Goal: Communication & Community: Answer question/provide support

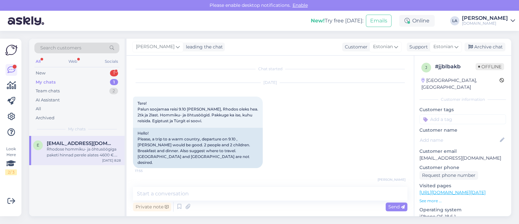
click at [114, 70] on div "1" at bounding box center [114, 73] width 8 height 6
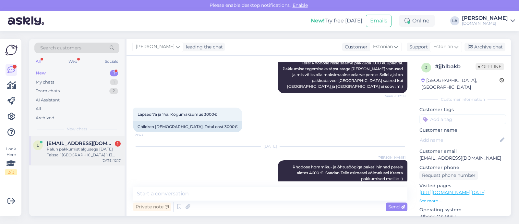
click at [106, 153] on div "Palun pakkumist algusega [DATE] Taisse ( [GEOGRAPHIC_DATA] ) 13 ööks. 2 le inim…" at bounding box center [84, 152] width 74 height 12
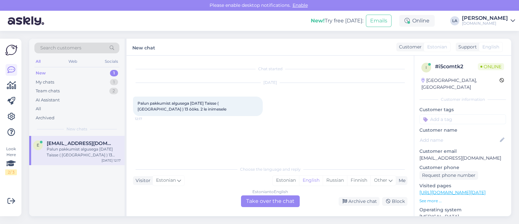
scroll to position [0, 0]
click at [274, 198] on div "Estonian to English Take over the chat" at bounding box center [270, 201] width 59 height 12
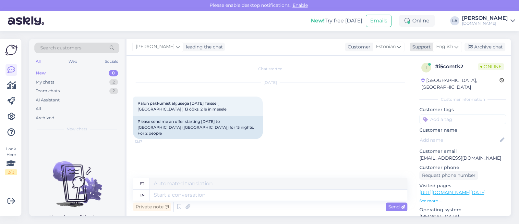
click at [440, 51] on div "English" at bounding box center [447, 47] width 29 height 10
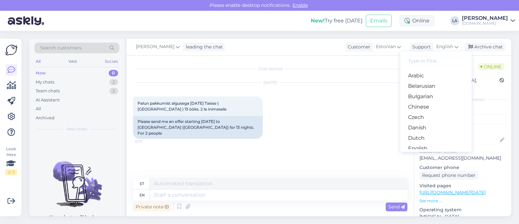
click at [421, 153] on link "Estonian" at bounding box center [435, 158] width 71 height 10
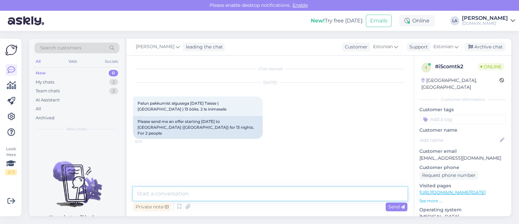
click at [250, 191] on textarea at bounding box center [270, 194] width 275 height 14
drag, startPoint x: 417, startPoint y: 151, endPoint x: 477, endPoint y: 151, distance: 60.0
click at [485, 150] on div "i # i5comtk2 Online [GEOGRAPHIC_DATA], [GEOGRAPHIC_DATA] Customer information C…" at bounding box center [462, 192] width 97 height 274
copy p "[EMAIL_ADDRESS][DOMAIN_NAME]"
click at [202, 188] on textarea at bounding box center [270, 194] width 275 height 14
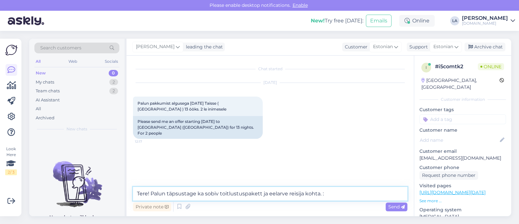
type textarea "Tere! Palun täpsustage ka sobiv toitlustuspakett ja eelarve reisija kohta. :)"
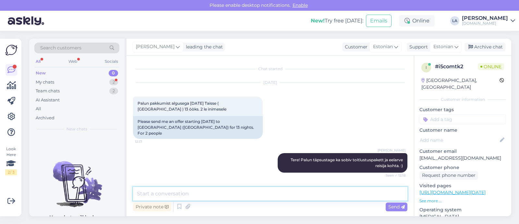
scroll to position [21, 0]
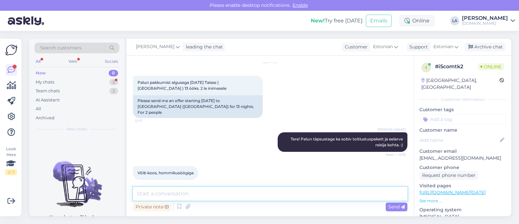
click at [212, 194] on textarea at bounding box center [270, 194] width 275 height 14
type textarea "Ja mis võiks olla maksimaalne eelarve inimese kohta millest üle ei sooviks minn…"
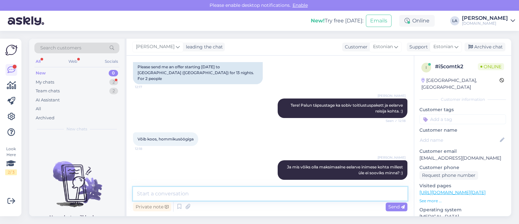
scroll to position [88, 0]
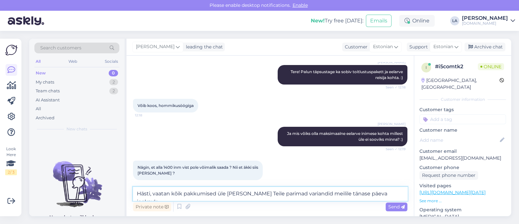
type textarea "Hästi, vaatan kõik pakkumised üle [PERSON_NAME] Teile parimad variandid meilile…"
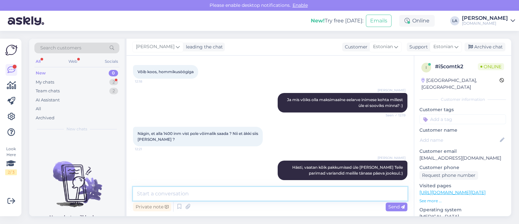
scroll to position [150, 0]
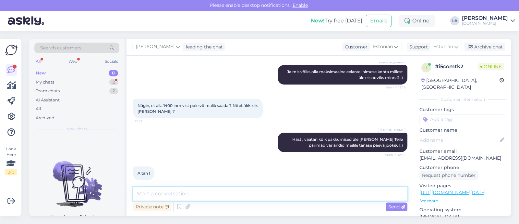
click at [200, 193] on textarea at bounding box center [270, 194] width 275 height 14
click at [100, 78] on div "My chats 2" at bounding box center [76, 82] width 85 height 9
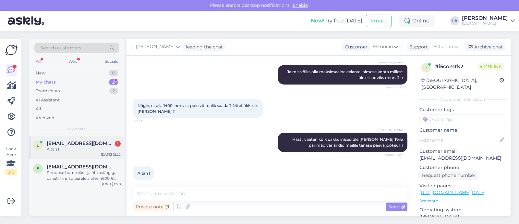
click at [90, 143] on span "[EMAIL_ADDRESS][DOMAIN_NAME]" at bounding box center [80, 143] width 67 height 6
click at [110, 73] on div "1" at bounding box center [114, 73] width 8 height 6
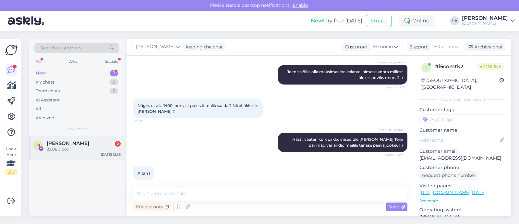
click at [94, 143] on div "[PERSON_NAME] 2" at bounding box center [84, 143] width 74 height 6
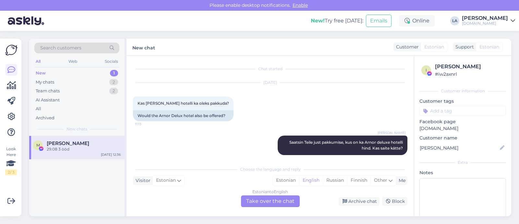
scroll to position [4408, 0]
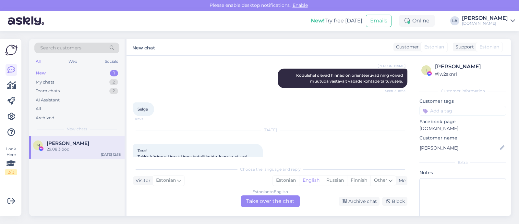
click at [276, 196] on div "Estonian to English Take over the chat" at bounding box center [270, 201] width 59 height 12
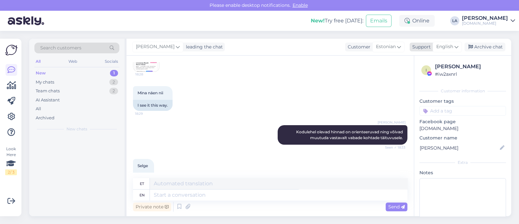
scroll to position [4470, 0]
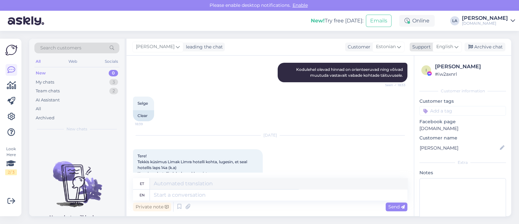
click at [446, 47] on span "English" at bounding box center [444, 46] width 17 height 7
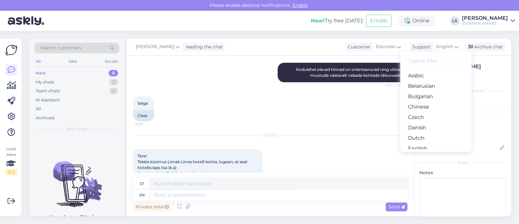
drag, startPoint x: 420, startPoint y: 118, endPoint x: 406, endPoint y: 126, distance: 16.0
click at [420, 153] on link "Estonian" at bounding box center [435, 158] width 71 height 10
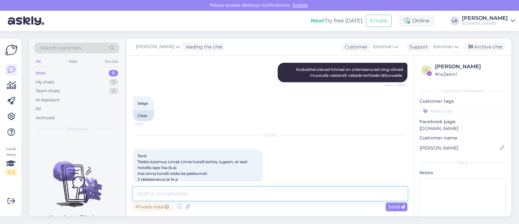
click at [244, 190] on textarea at bounding box center [270, 194] width 275 height 14
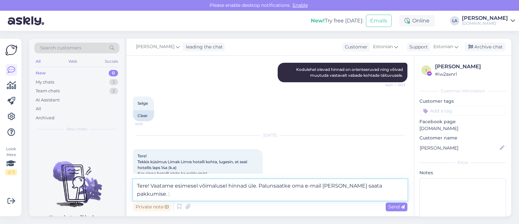
type textarea "Tere! Vaatame esimesel võimalusel hinnad üle. Palunsaatke oma e-mail [PERSON_NA…"
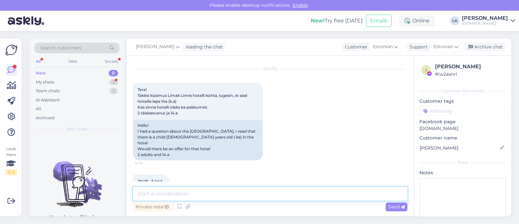
scroll to position [4565, 0]
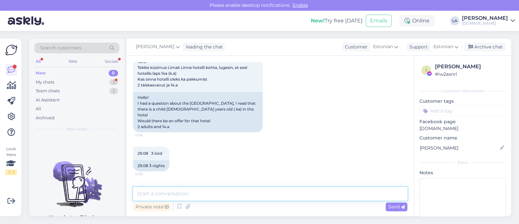
click at [184, 198] on textarea at bounding box center [270, 194] width 275 height 14
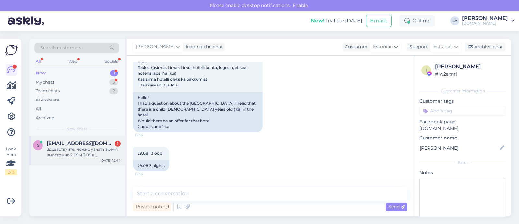
click at [98, 143] on span "[EMAIL_ADDRESS][DOMAIN_NAME]" at bounding box center [80, 143] width 67 height 6
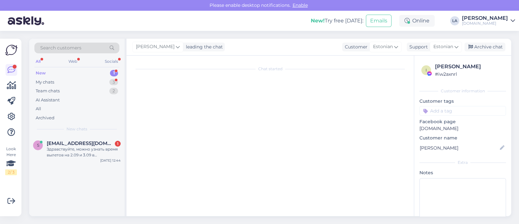
scroll to position [2106, 0]
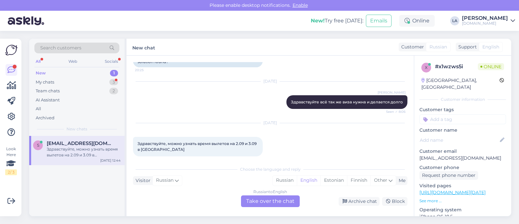
click at [255, 201] on div "Russian to English Take over the chat" at bounding box center [270, 201] width 59 height 12
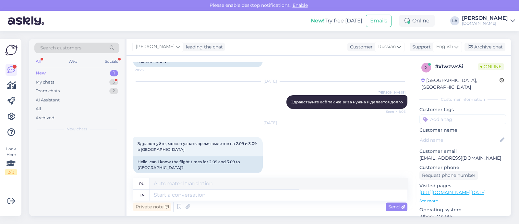
scroll to position [2102, 0]
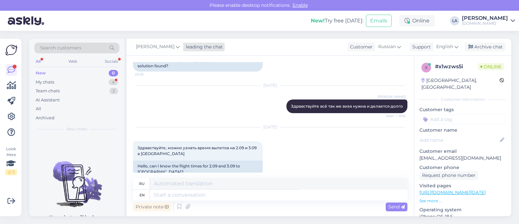
click at [148, 48] on span "[PERSON_NAME]" at bounding box center [155, 46] width 39 height 7
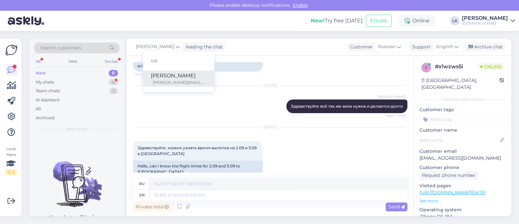
type input "tat"
click at [155, 81] on div "[PERSON_NAME][EMAIL_ADDRESS][DOMAIN_NAME]" at bounding box center [180, 83] width 54 height 6
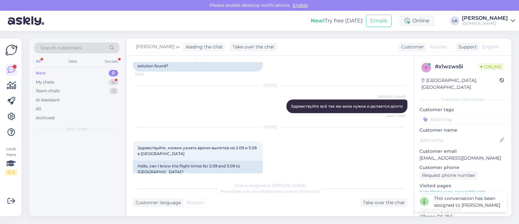
scroll to position [2101, 0]
